Goal: Task Accomplishment & Management: Complete application form

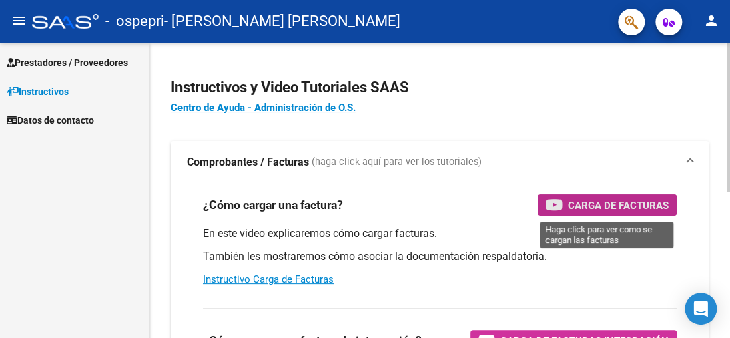
click at [581, 206] on span "Carga de Facturas" at bounding box center [618, 205] width 101 height 17
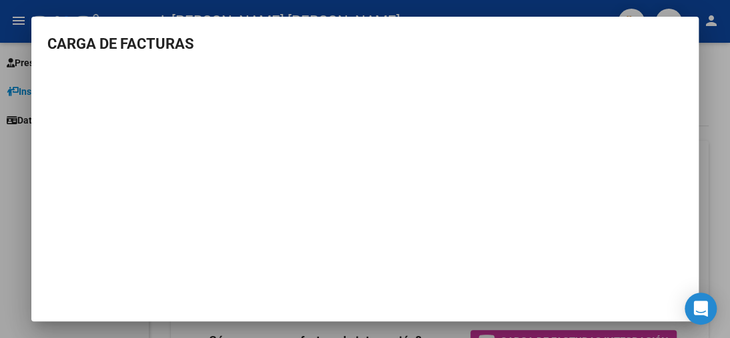
click at [715, 130] on div at bounding box center [365, 169] width 730 height 338
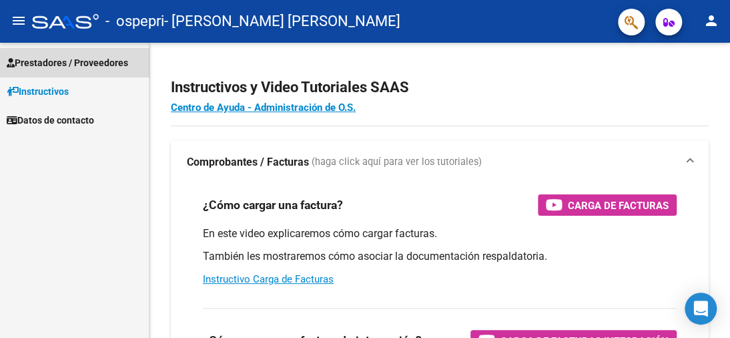
click at [57, 65] on span "Prestadores / Proveedores" at bounding box center [67, 62] width 121 height 15
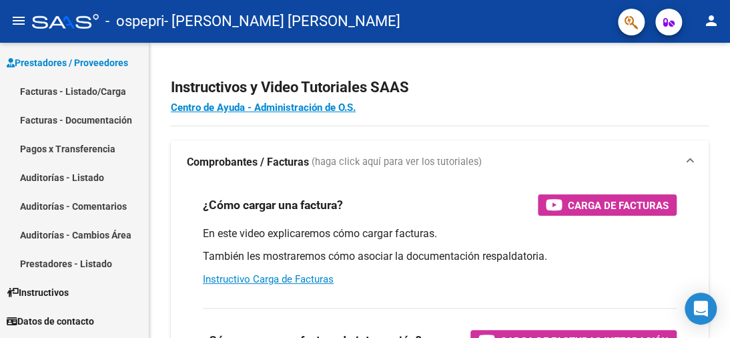
click at [55, 91] on link "Facturas - Listado/Carga" at bounding box center [74, 91] width 149 height 29
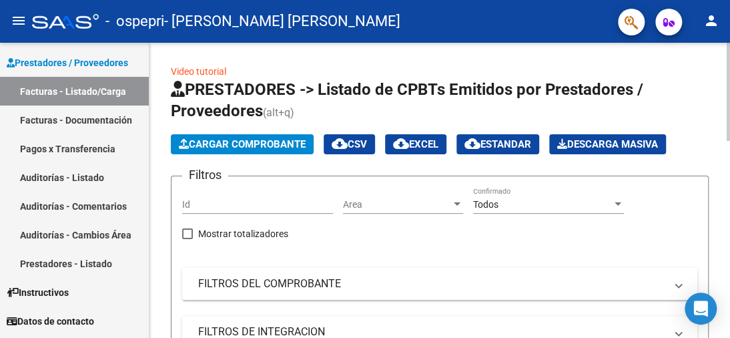
click at [244, 140] on span "Cargar Comprobante" at bounding box center [242, 144] width 127 height 12
click at [251, 143] on span "Cargar Comprobante" at bounding box center [242, 144] width 127 height 12
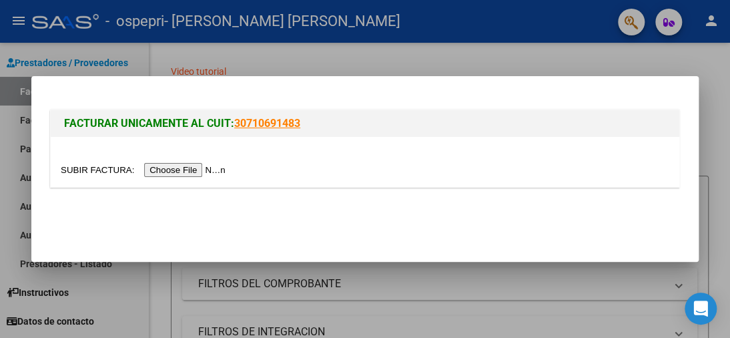
click at [215, 169] on input "file" at bounding box center [145, 170] width 169 height 14
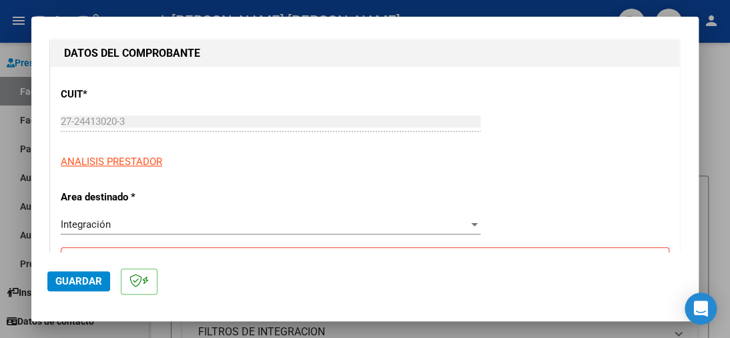
scroll to position [267, 0]
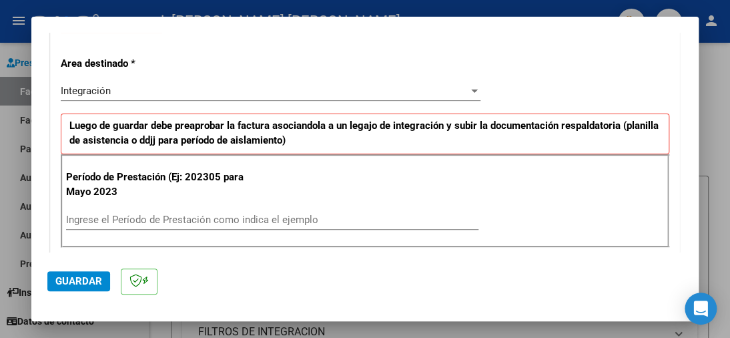
click at [134, 215] on input "Ingrese el Período de Prestación como indica el ejemplo" at bounding box center [272, 219] width 412 height 12
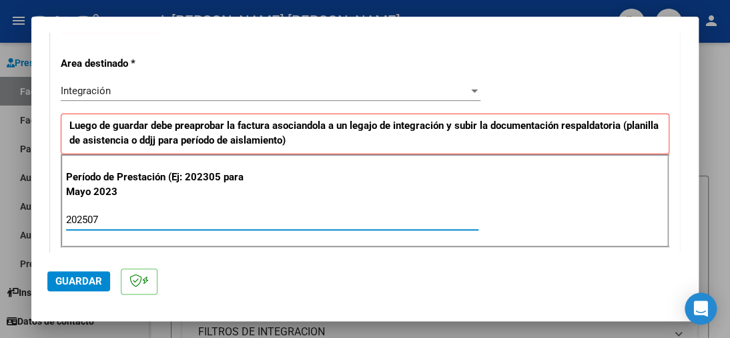
type input "202507"
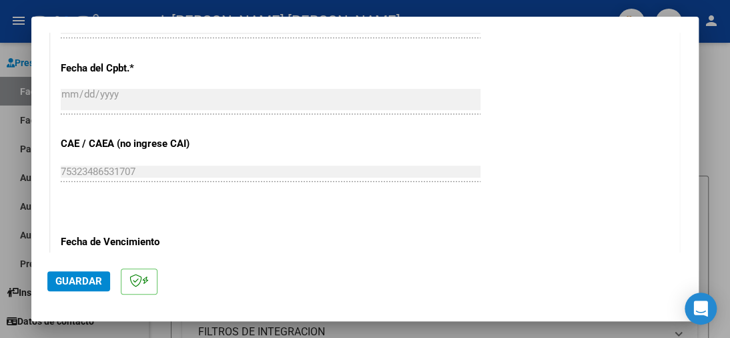
scroll to position [801, 0]
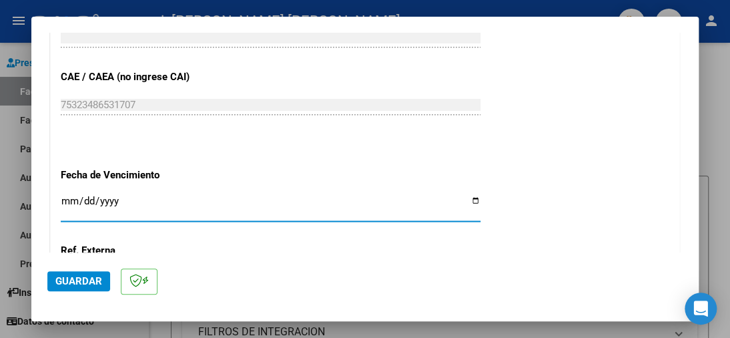
click at [75, 195] on input "Ingresar la fecha" at bounding box center [271, 205] width 420 height 21
type input "[DATE]"
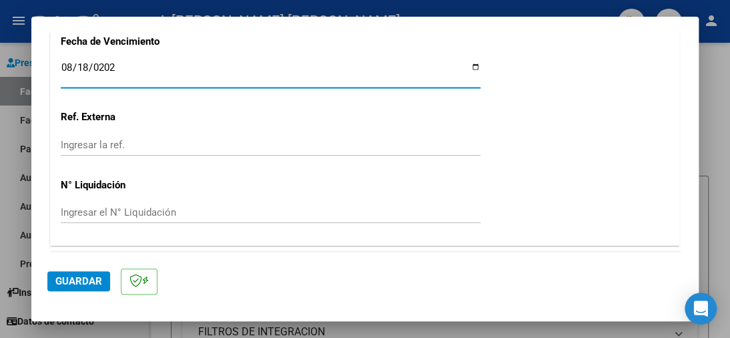
scroll to position [952, 0]
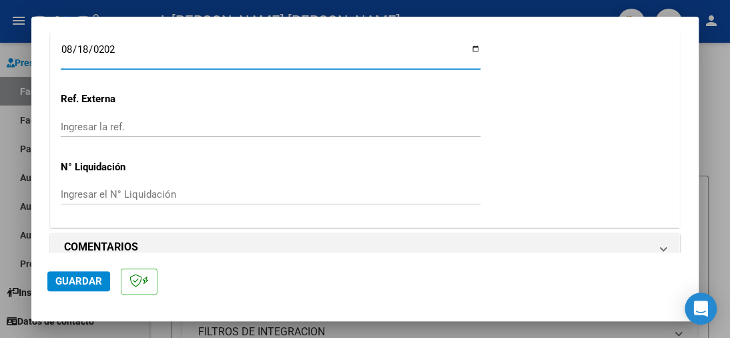
click at [80, 279] on span "Guardar" at bounding box center [78, 281] width 47 height 12
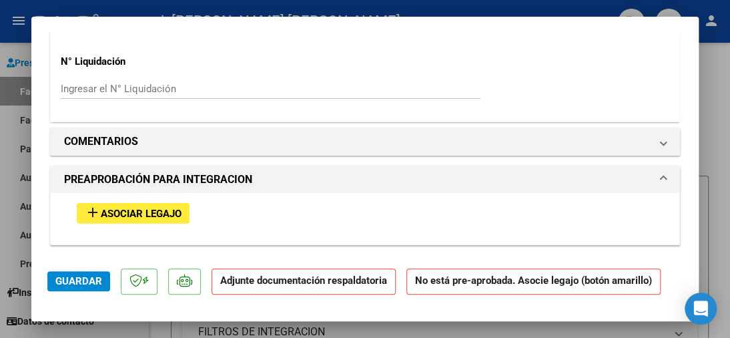
scroll to position [1134, 0]
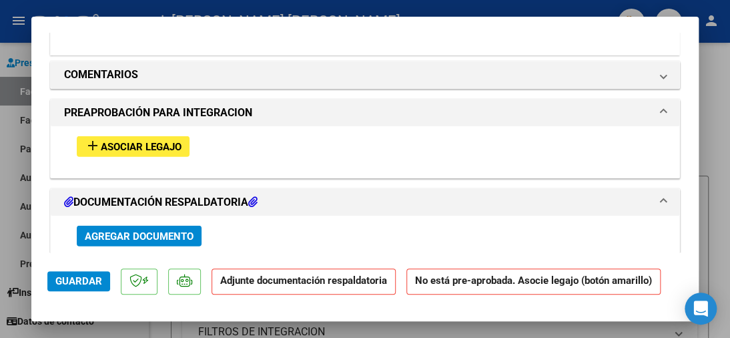
click at [148, 136] on button "add Asociar Legajo" at bounding box center [133, 146] width 113 height 21
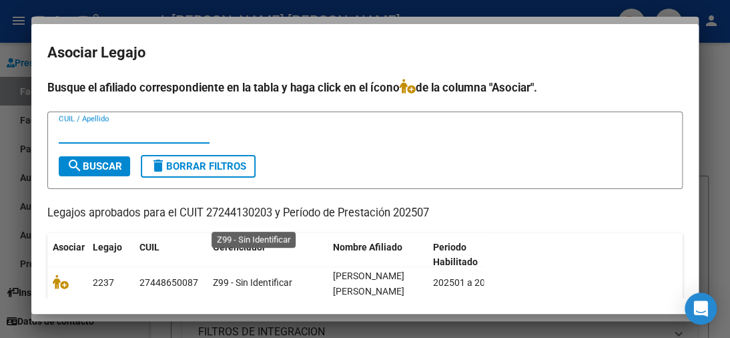
scroll to position [93, 0]
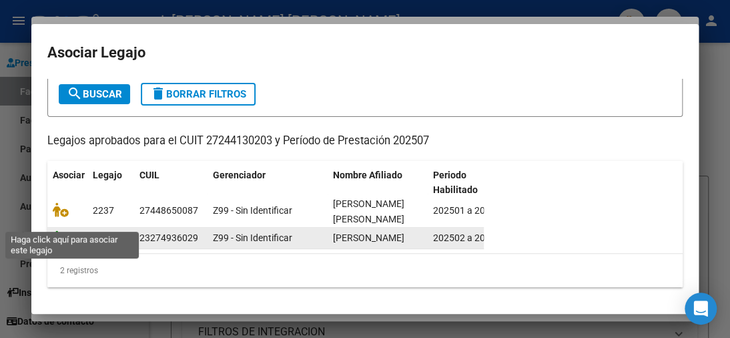
click at [56, 230] on icon at bounding box center [61, 237] width 16 height 15
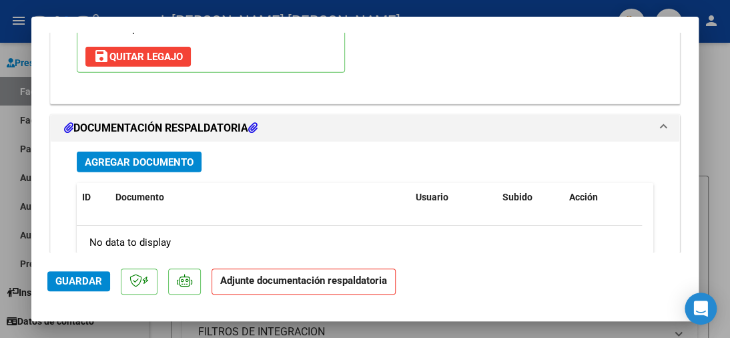
scroll to position [1468, 0]
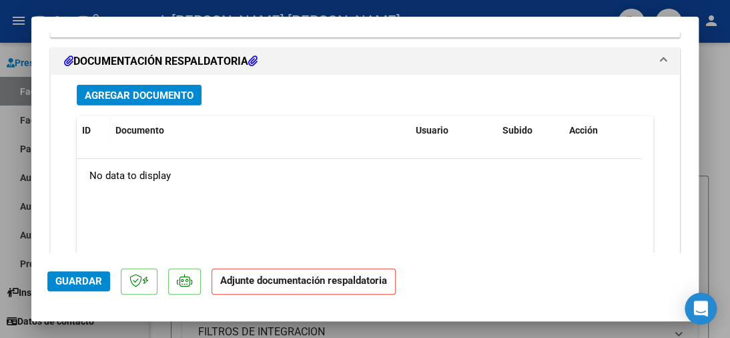
click at [123, 89] on span "Agregar Documento" at bounding box center [139, 95] width 109 height 12
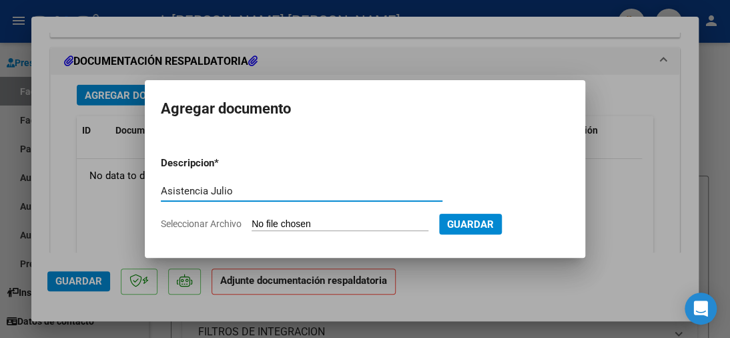
type input "Asistencia Julio"
click at [278, 223] on input "Seleccionar Archivo" at bounding box center [340, 224] width 177 height 13
type input "C:\fakepath\Asistencia, [PERSON_NAME] 2025.pdf"
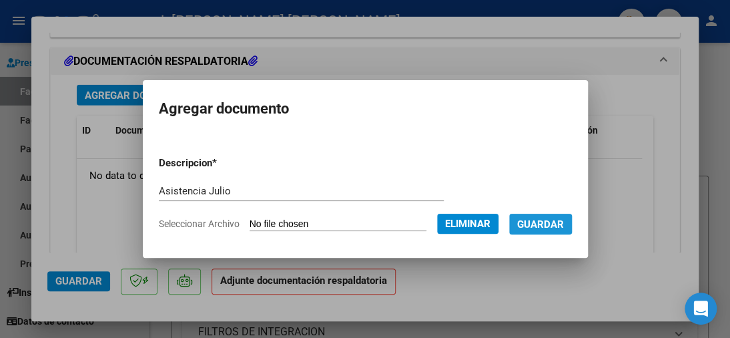
click at [538, 226] on span "Guardar" at bounding box center [540, 224] width 47 height 12
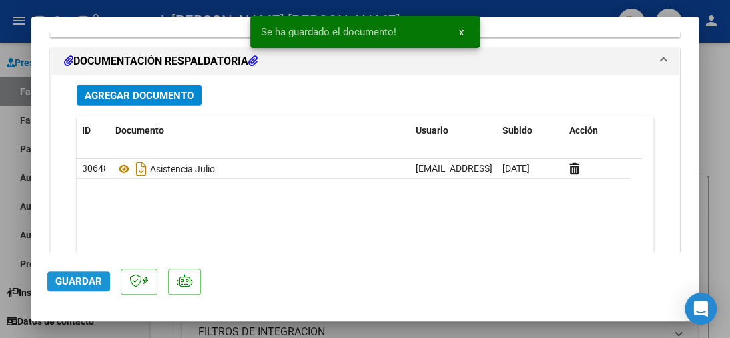
click at [65, 278] on span "Guardar" at bounding box center [78, 281] width 47 height 12
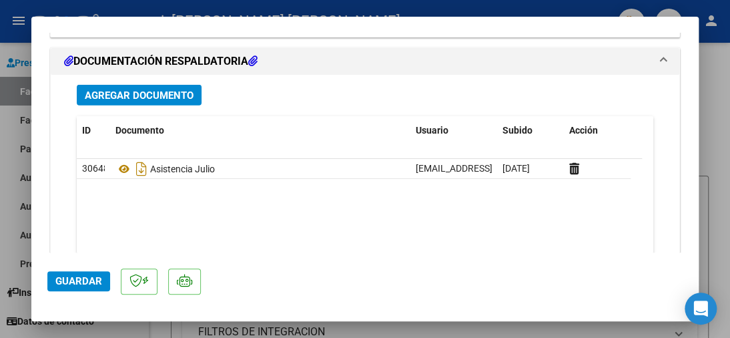
click at [77, 282] on span "Guardar" at bounding box center [78, 281] width 47 height 12
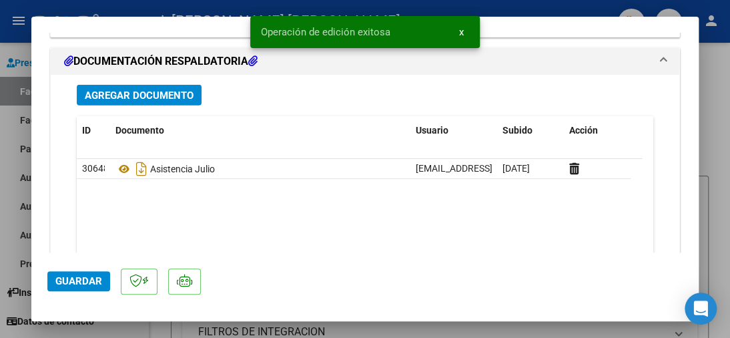
click at [715, 129] on div at bounding box center [365, 169] width 730 height 338
type input "$ 0,00"
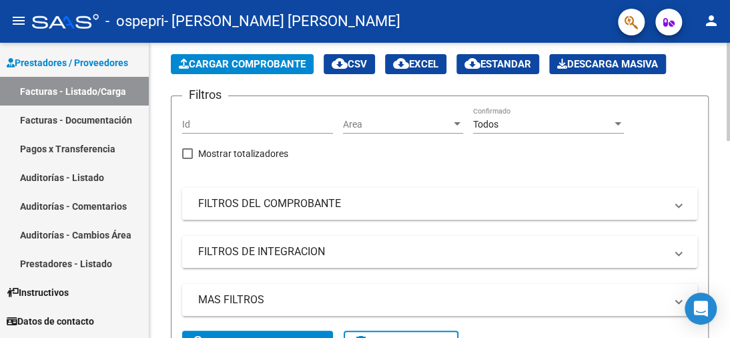
scroll to position [67, 0]
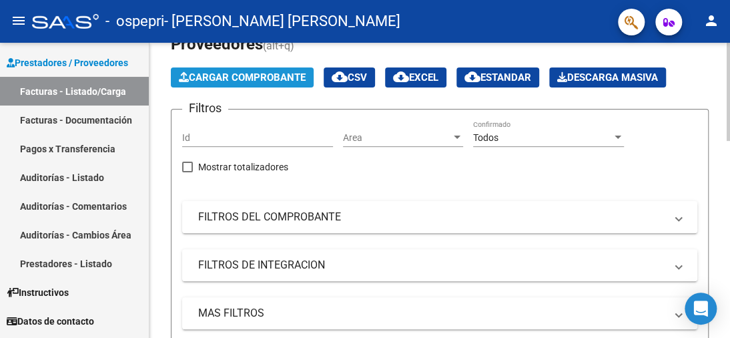
click at [232, 75] on span "Cargar Comprobante" at bounding box center [242, 77] width 127 height 12
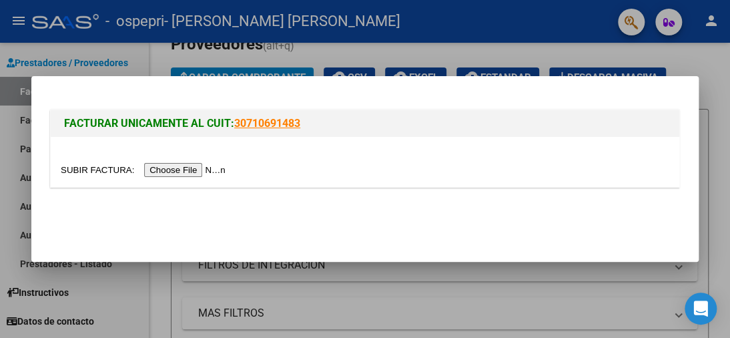
click at [211, 173] on input "file" at bounding box center [145, 170] width 169 height 14
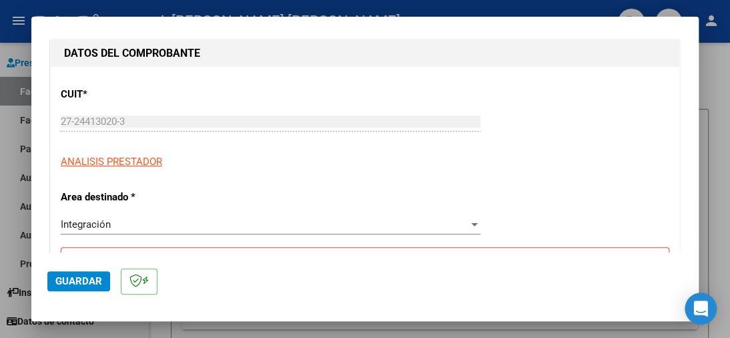
scroll to position [267, 0]
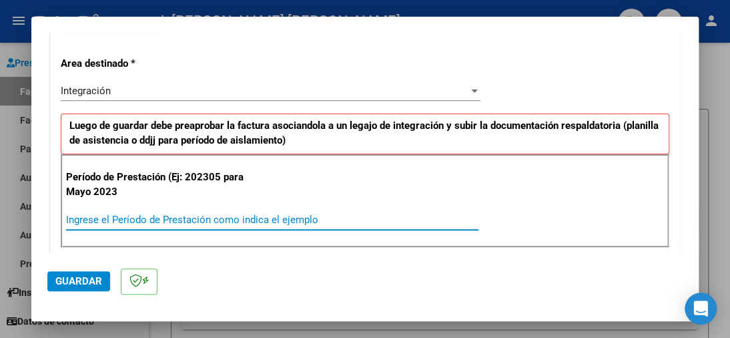
click at [77, 219] on input "Ingrese el Período de Prestación como indica el ejemplo" at bounding box center [272, 219] width 412 height 12
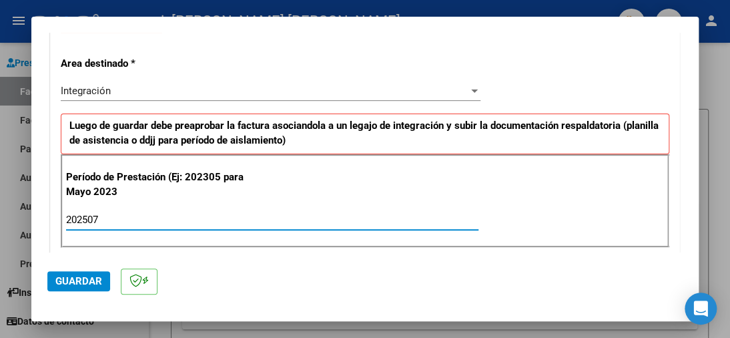
type input "202507"
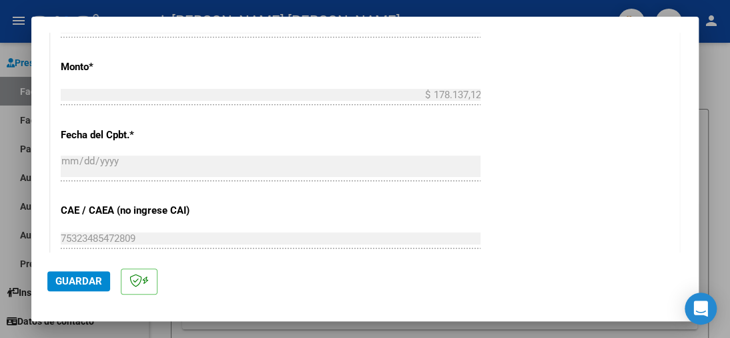
scroll to position [801, 0]
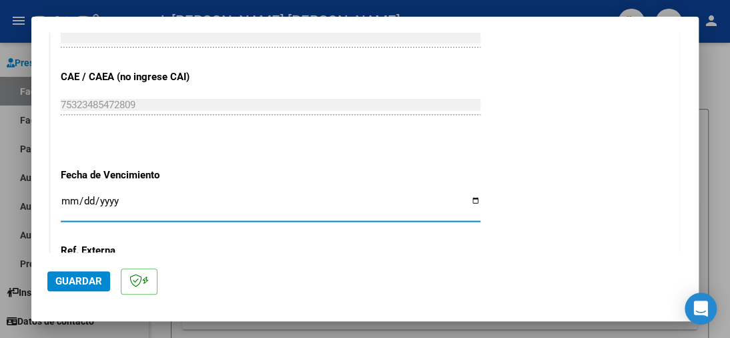
click at [65, 195] on input "Ingresar la fecha" at bounding box center [271, 205] width 420 height 21
type input "[DATE]"
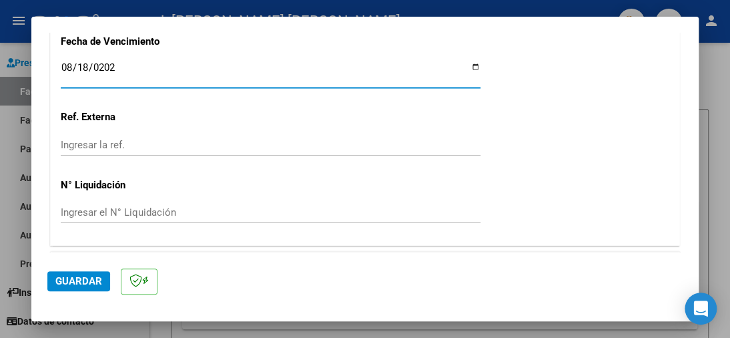
scroll to position [952, 0]
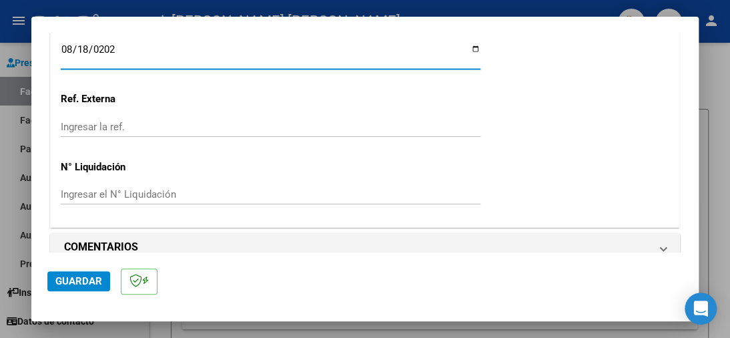
click at [69, 276] on span "Guardar" at bounding box center [78, 281] width 47 height 12
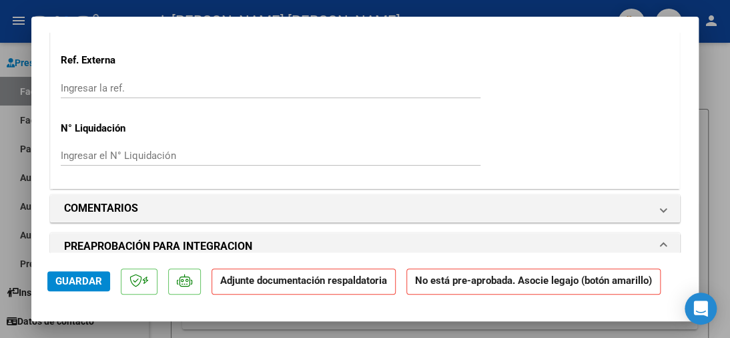
scroll to position [1067, 0]
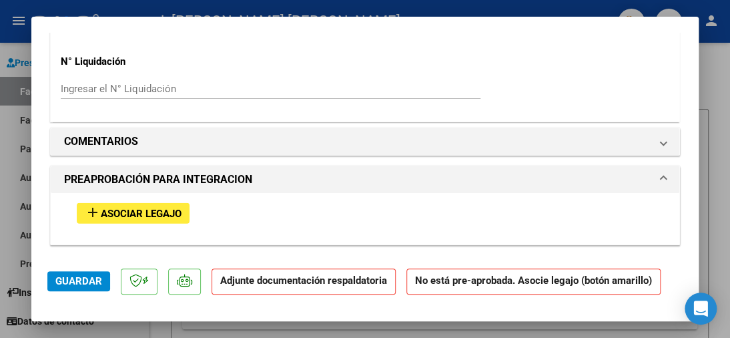
click at [126, 207] on span "Asociar Legajo" at bounding box center [141, 213] width 81 height 12
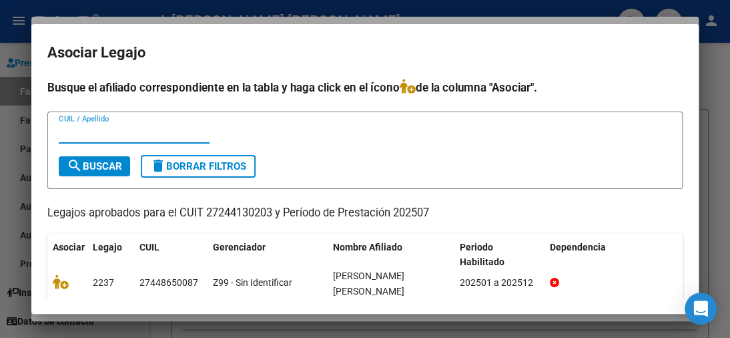
scroll to position [67, 0]
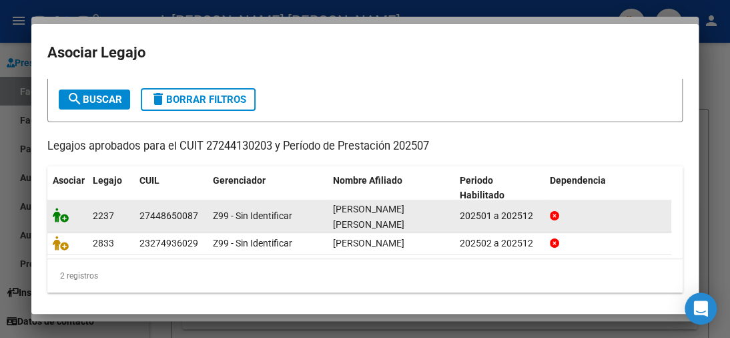
click at [59, 212] on icon at bounding box center [61, 214] width 16 height 15
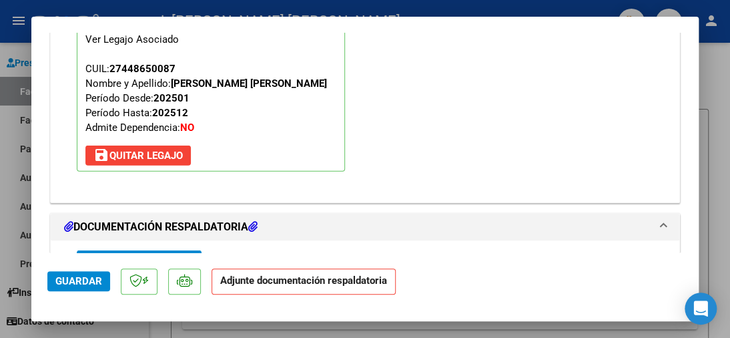
scroll to position [1369, 0]
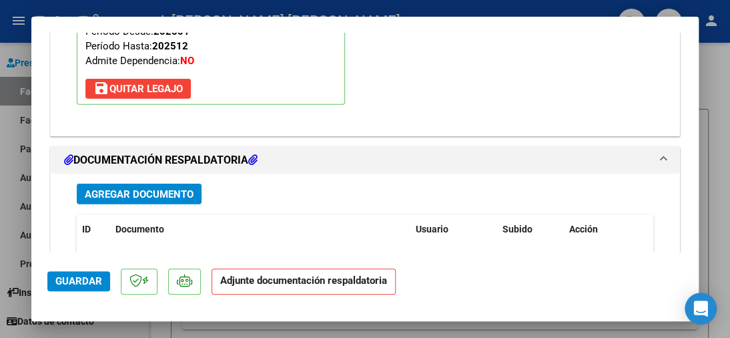
click at [152, 188] on span "Agregar Documento" at bounding box center [139, 194] width 109 height 12
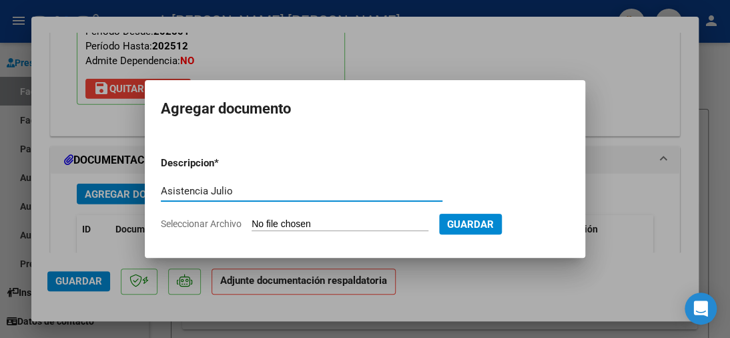
type input "Asistencia Julio"
click at [297, 223] on input "Seleccionar Archivo" at bounding box center [340, 224] width 177 height 13
type input "C:\fakepath\Asistencia, [PERSON_NAME] 2025.pdf"
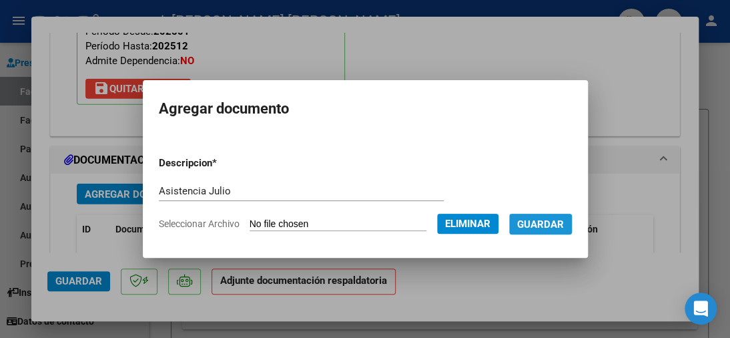
click at [547, 224] on span "Guardar" at bounding box center [540, 224] width 47 height 12
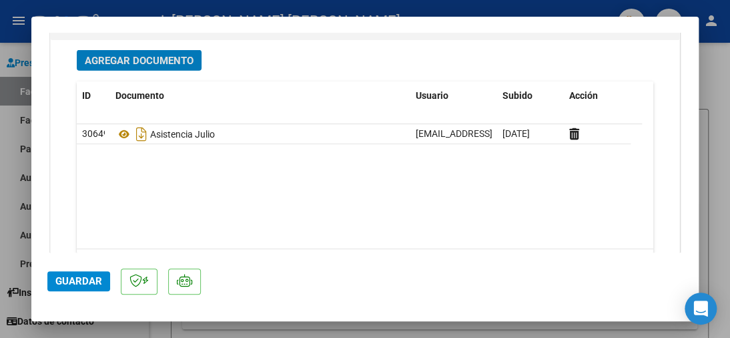
scroll to position [1554, 0]
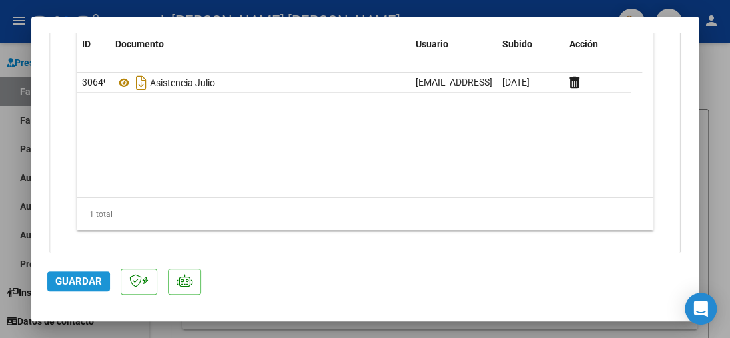
click at [66, 282] on span "Guardar" at bounding box center [78, 281] width 47 height 12
click at [713, 99] on div at bounding box center [365, 169] width 730 height 338
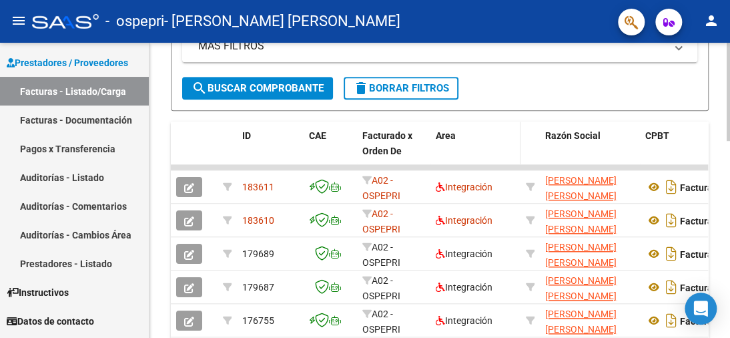
scroll to position [0, 0]
